Goal: Navigation & Orientation: Find specific page/section

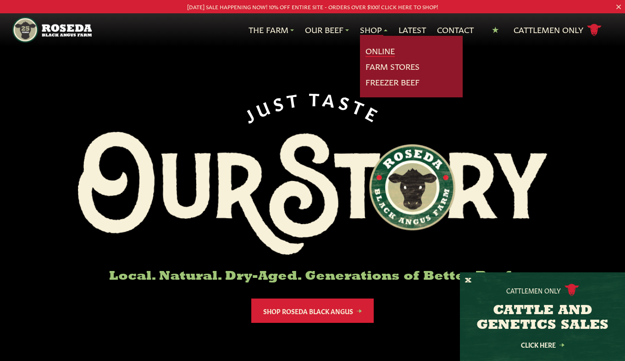
click at [376, 49] on link "Online" at bounding box center [380, 51] width 29 height 12
click at [386, 62] on link "Farm Stores" at bounding box center [393, 67] width 54 height 12
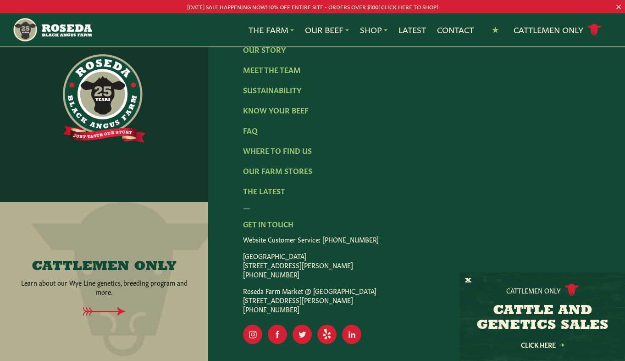
scroll to position [1651, 0]
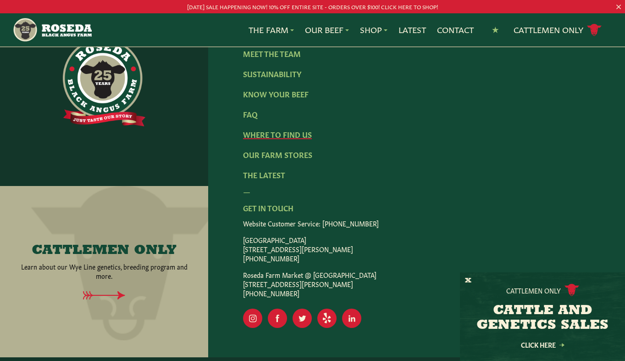
click at [266, 139] on link "Where To Find Us" at bounding box center [277, 134] width 69 height 10
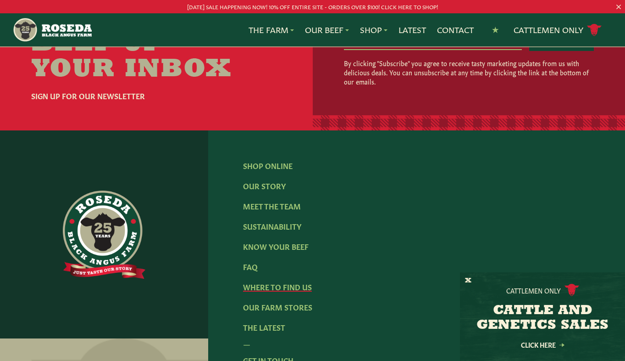
scroll to position [1799, 0]
